Goal: Navigation & Orientation: Find specific page/section

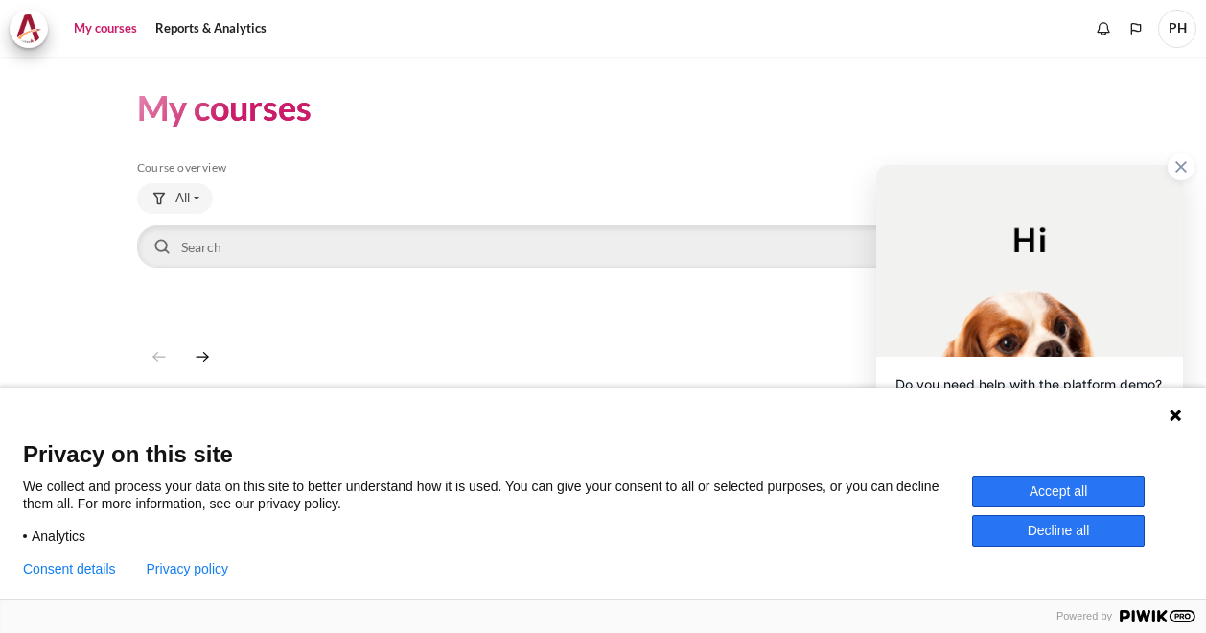
drag, startPoint x: 1119, startPoint y: 498, endPoint x: 1106, endPoint y: 494, distance: 14.2
click at [1114, 499] on button "Accept all" at bounding box center [1058, 491] width 173 height 32
click at [1106, 494] on div "Yes, I do No, thanks" at bounding box center [1029, 464] width 268 height 68
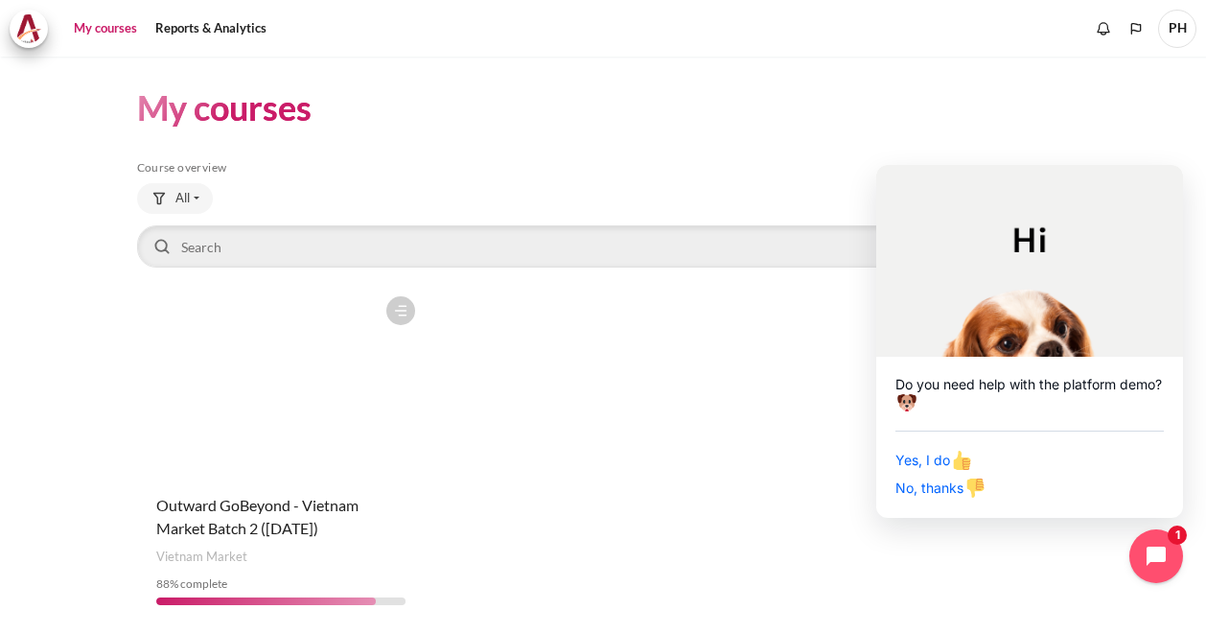
click at [380, 365] on figure "Content" at bounding box center [281, 383] width 288 height 192
click at [573, 376] on div "Course is starred Actions for course Outward GoBeyond - Vietnam Market Batch 2 …" at bounding box center [603, 454] width 933 height 334
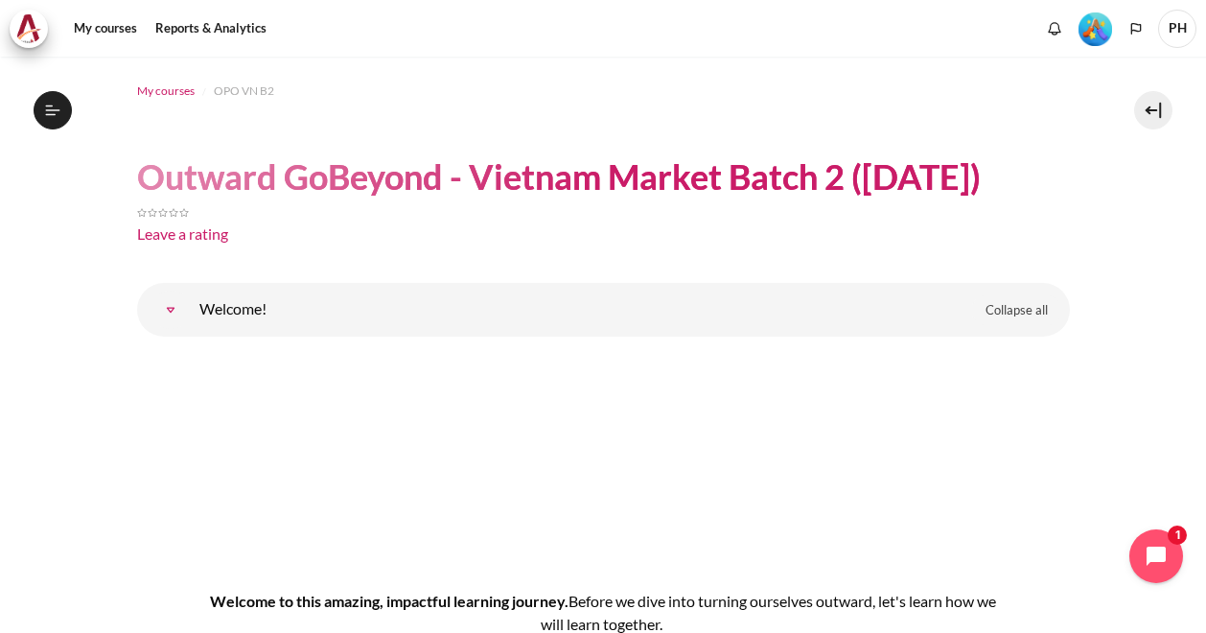
click at [171, 89] on span "My courses" at bounding box center [166, 90] width 58 height 17
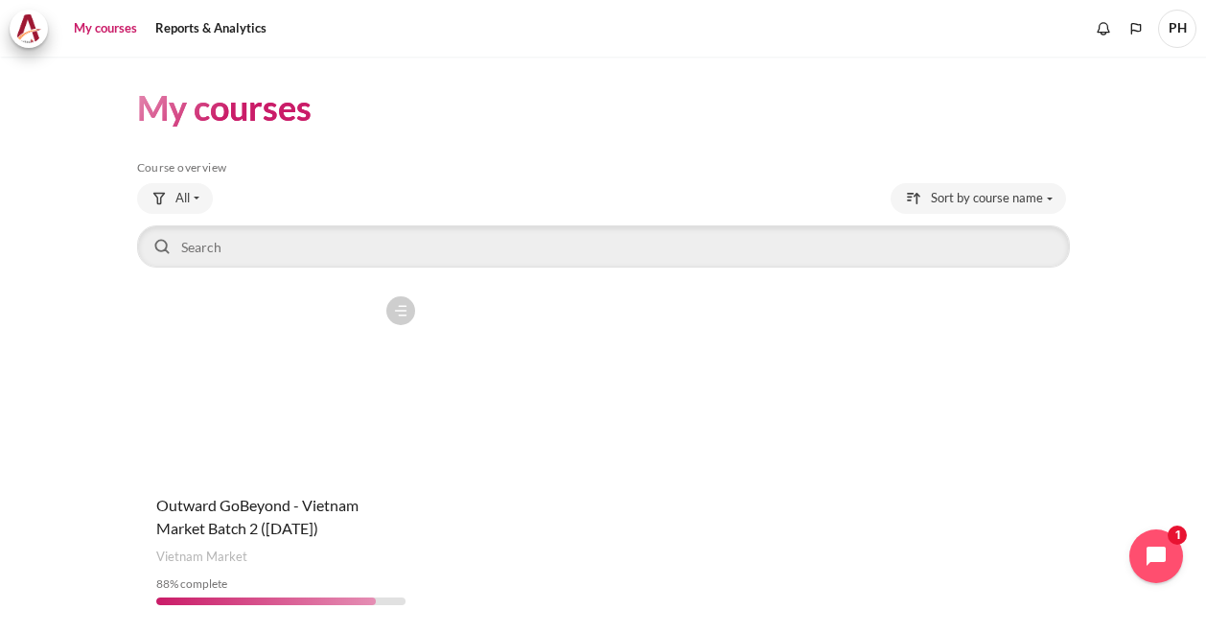
click at [257, 439] on figure "Content" at bounding box center [281, 383] width 288 height 192
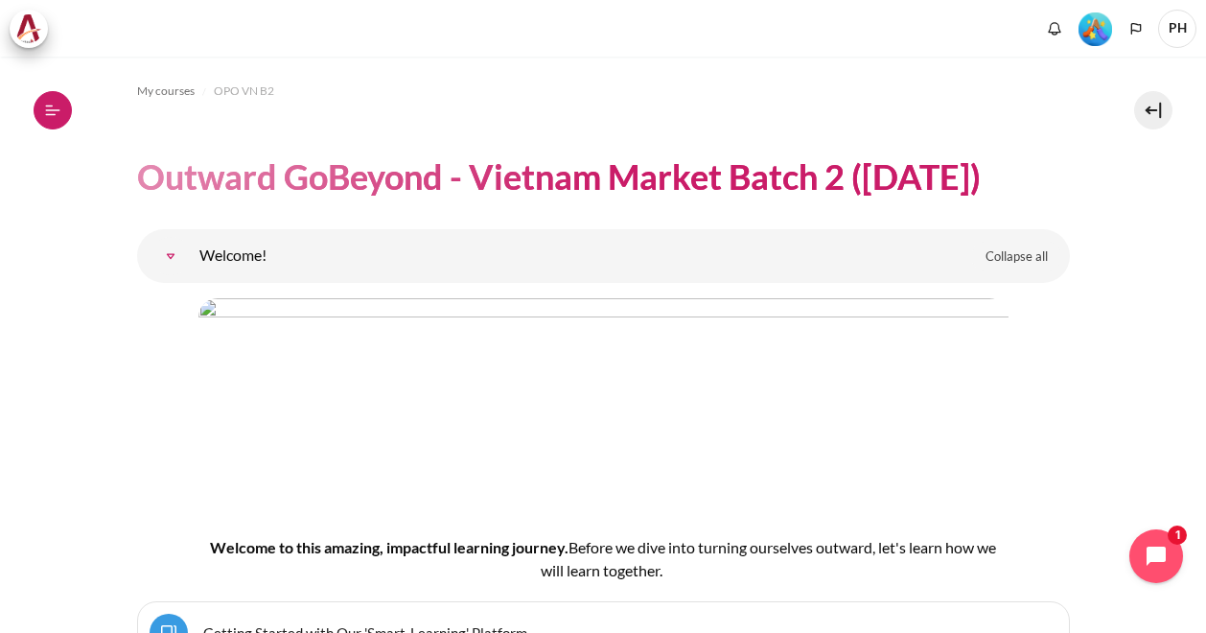
click at [54, 110] on icon at bounding box center [53, 109] width 14 height 1
click at [44, 114] on icon at bounding box center [52, 110] width 17 height 17
click at [63, 115] on button "Open course index" at bounding box center [53, 110] width 38 height 38
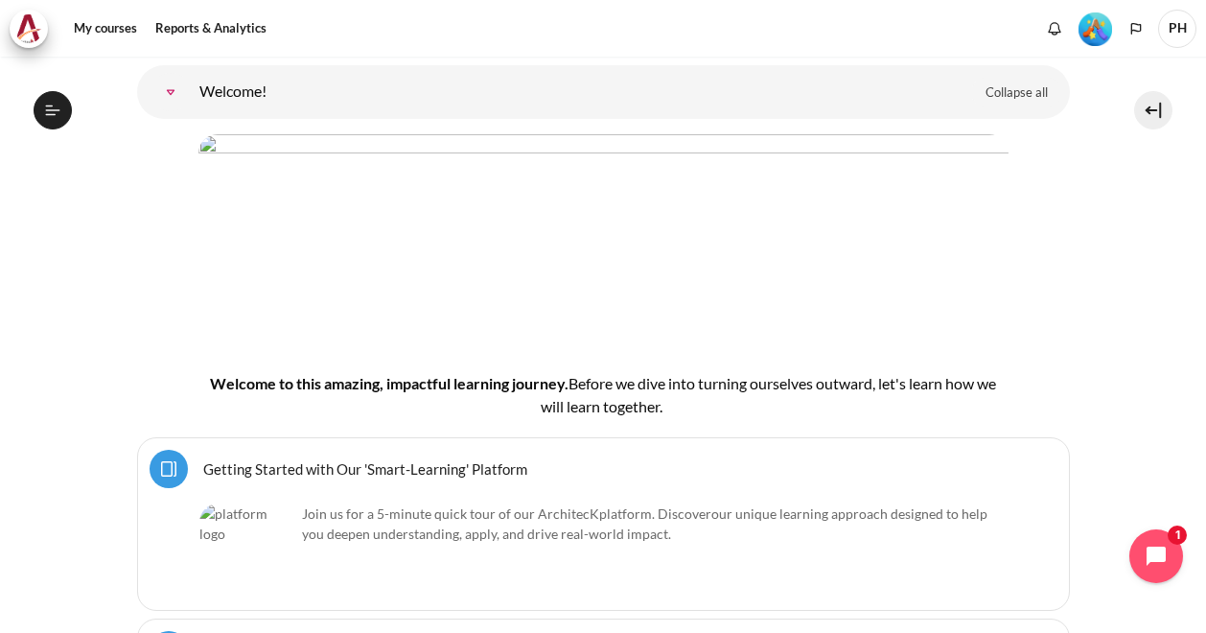
scroll to position [192, 0]
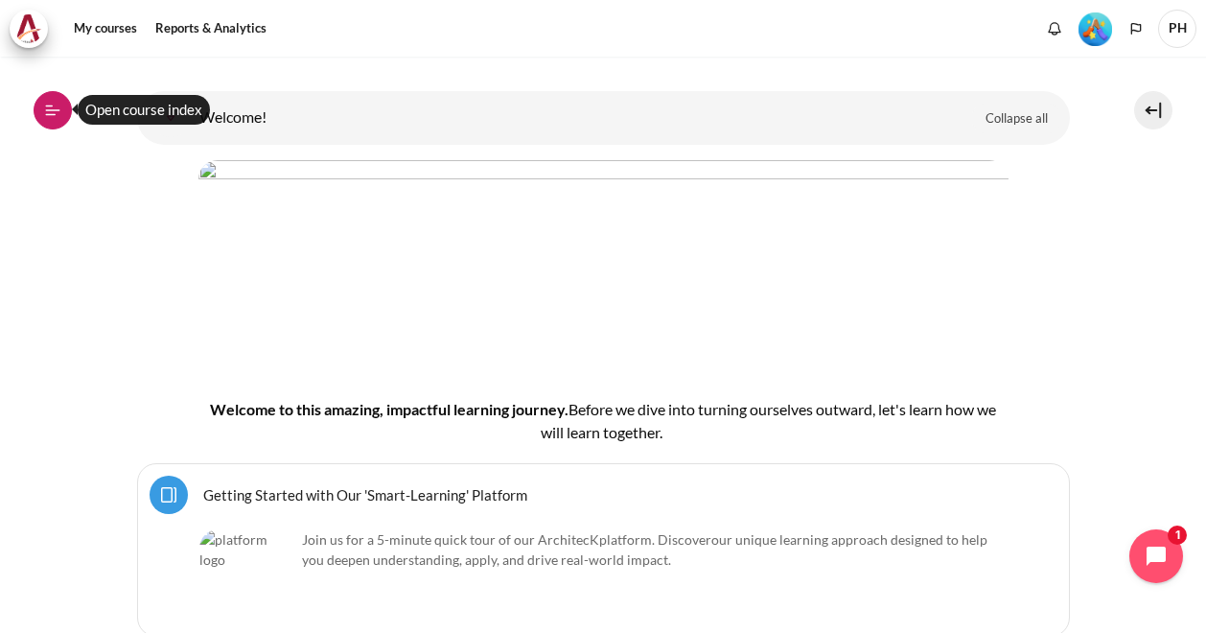
click at [44, 111] on icon at bounding box center [52, 110] width 17 height 17
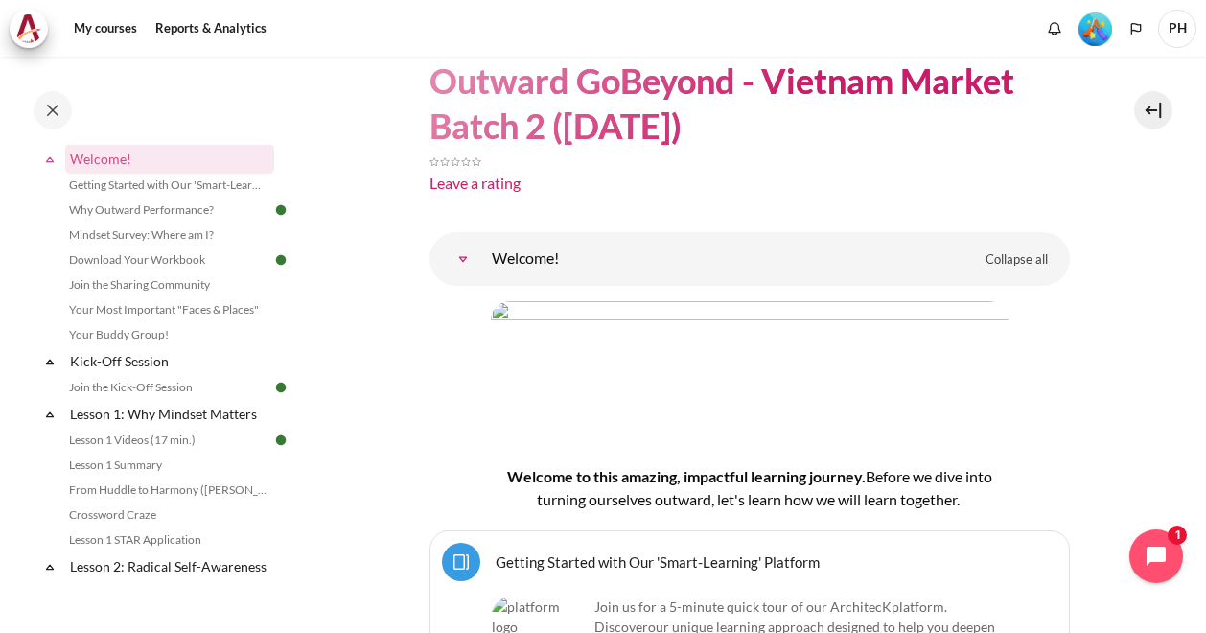
scroll to position [0, 0]
